Goal: Obtain resource: Obtain resource

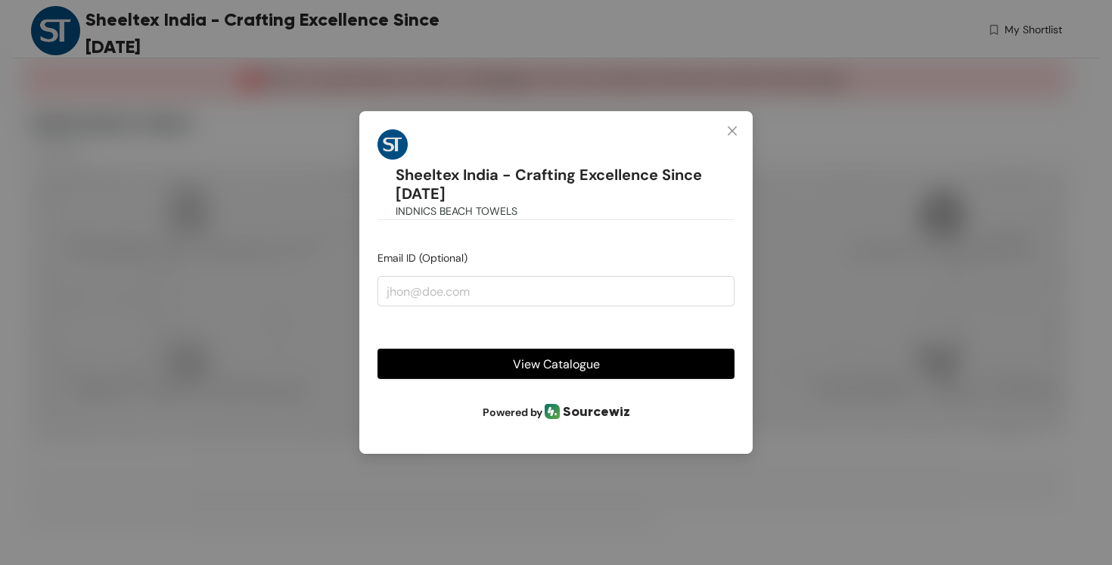
click at [508, 369] on button "View Catalogue" at bounding box center [555, 364] width 357 height 30
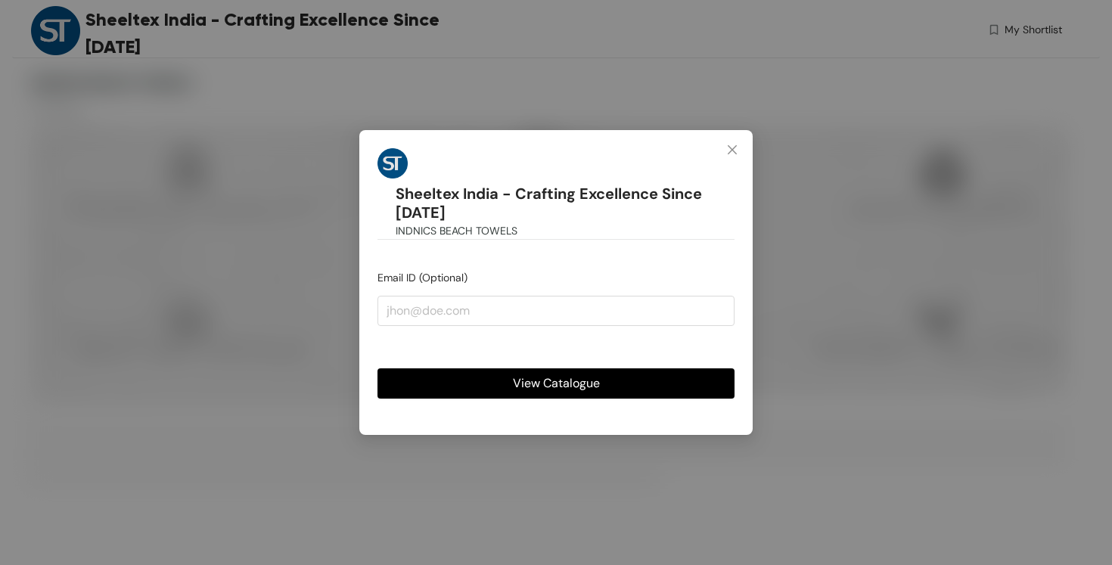
click at [591, 386] on span "View Catalogue" at bounding box center [556, 383] width 87 height 19
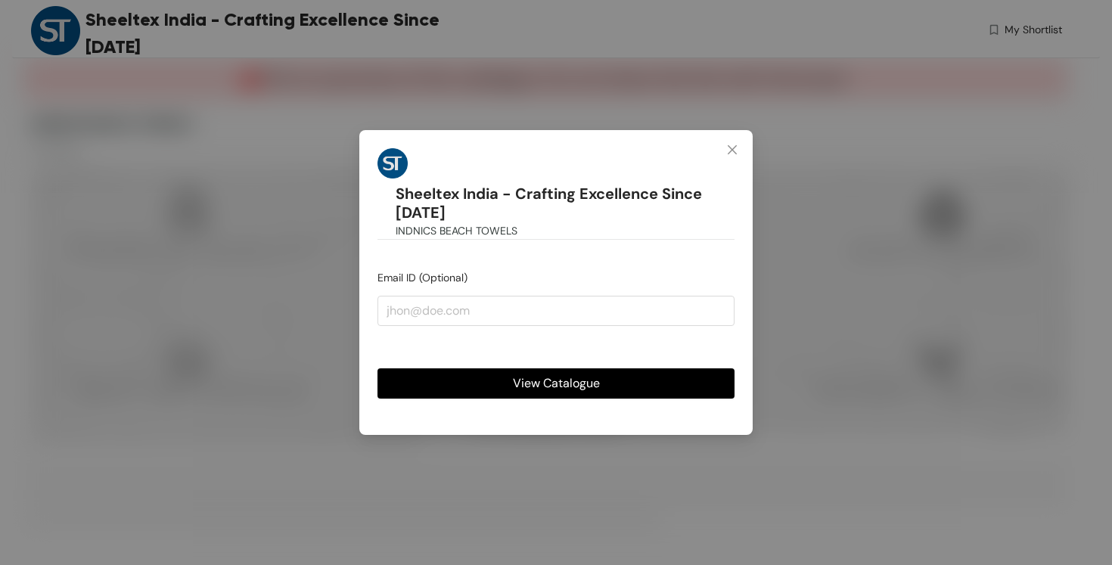
click at [678, 387] on button "View Catalogue" at bounding box center [555, 383] width 357 height 30
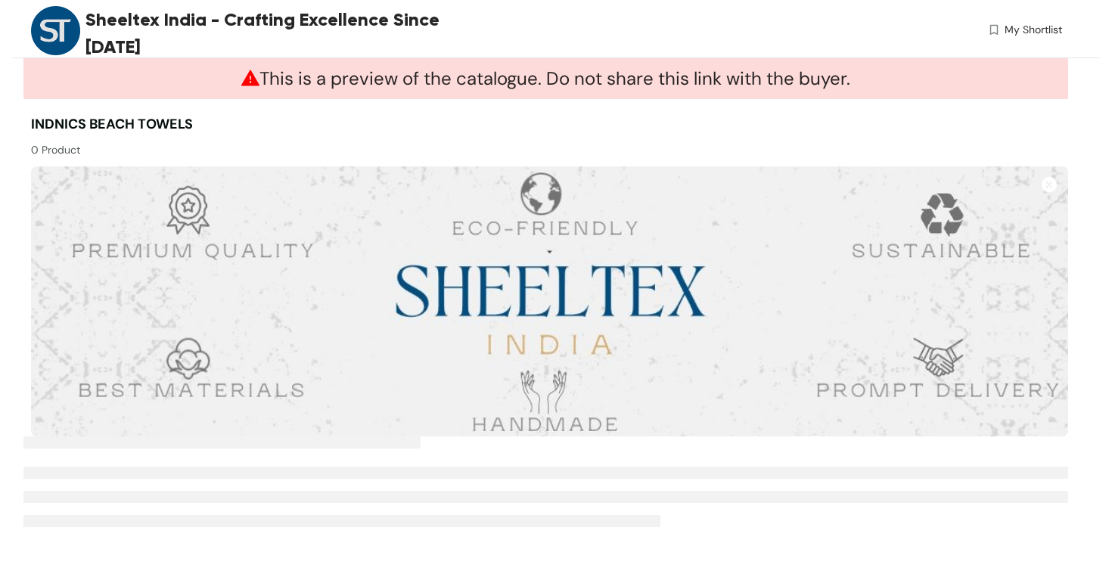
click at [625, 522] on li at bounding box center [341, 521] width 637 height 12
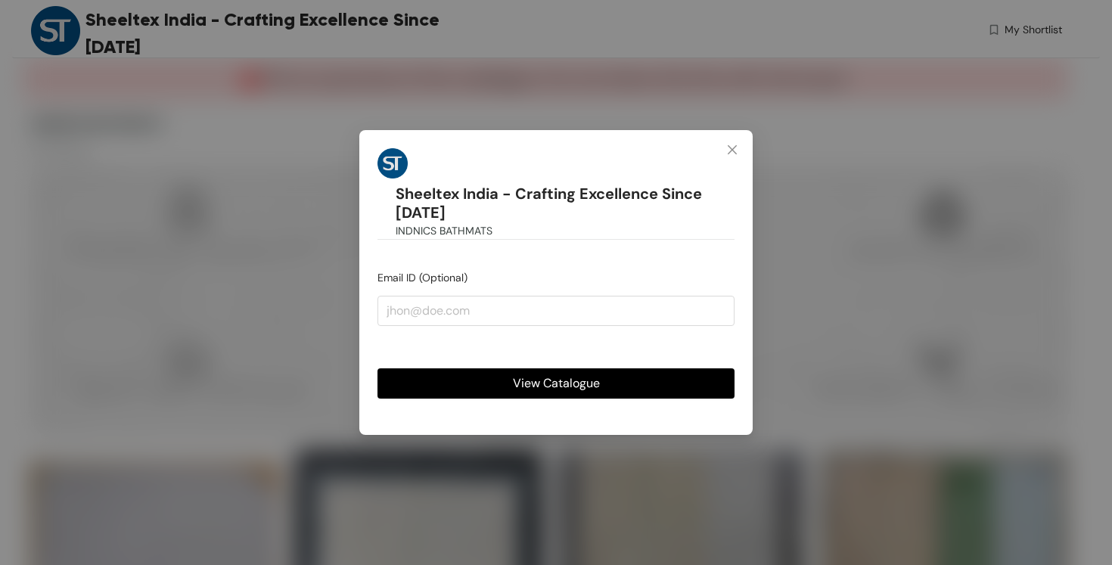
click at [577, 378] on span "View Catalogue" at bounding box center [556, 383] width 87 height 19
